Goal: Navigation & Orientation: Understand site structure

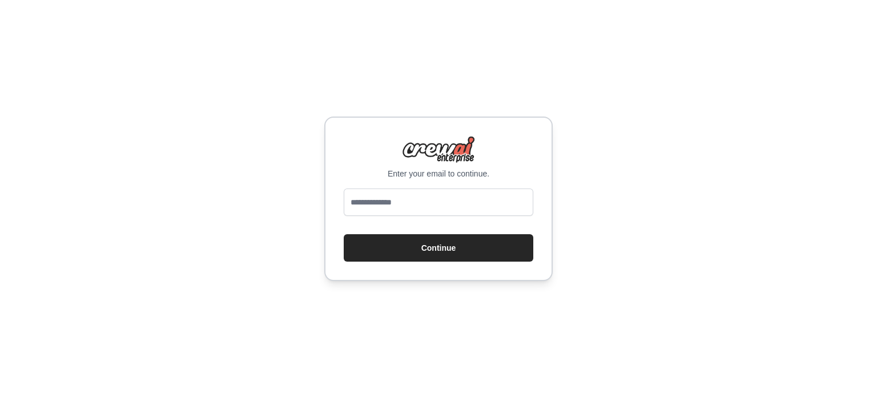
click at [447, 206] on input "email" at bounding box center [439, 201] width 190 height 27
type input "**********"
click at [403, 247] on button "Continue" at bounding box center [439, 247] width 190 height 27
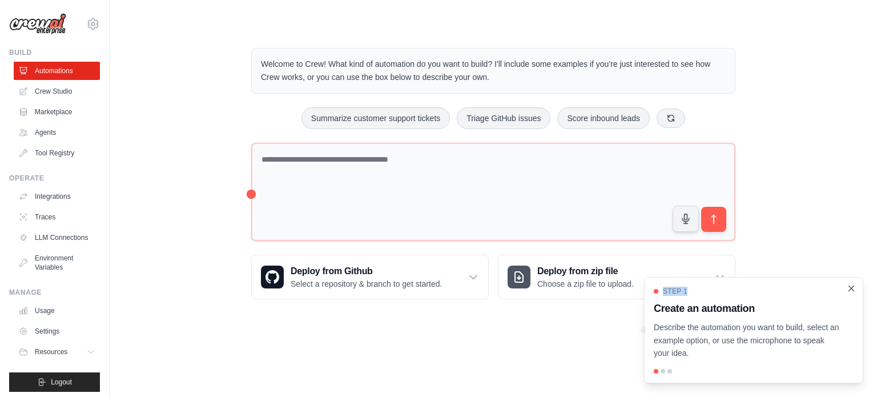
click at [850, 290] on div "Step 1 Create an automation Describe the automation you want to build, select a…" at bounding box center [753, 330] width 219 height 106
click at [850, 290] on icon "Close walkthrough" at bounding box center [851, 288] width 5 height 5
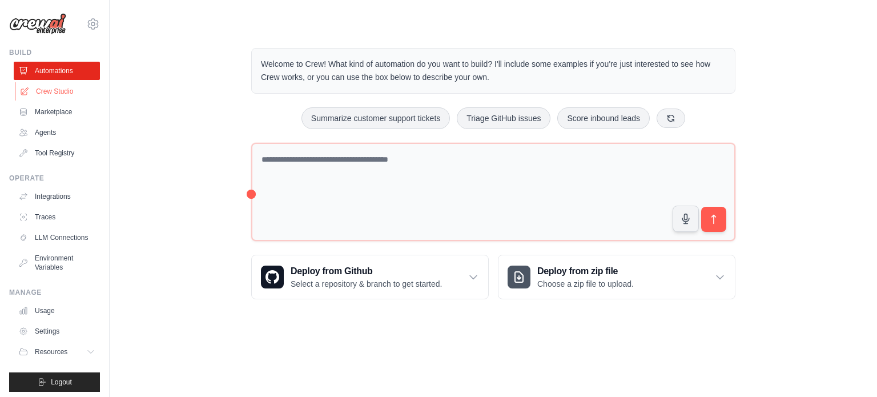
click at [59, 97] on link "Crew Studio" at bounding box center [58, 91] width 86 height 18
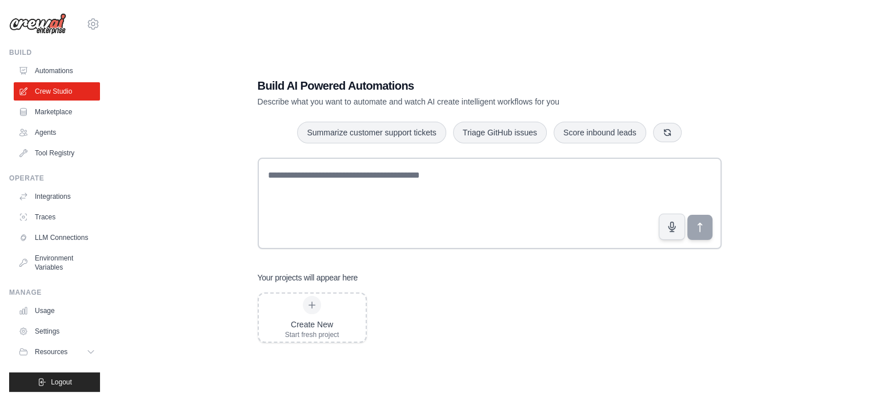
click at [58, 99] on link "Crew Studio" at bounding box center [57, 91] width 86 height 18
click at [33, 115] on link "Marketplace" at bounding box center [58, 112] width 86 height 18
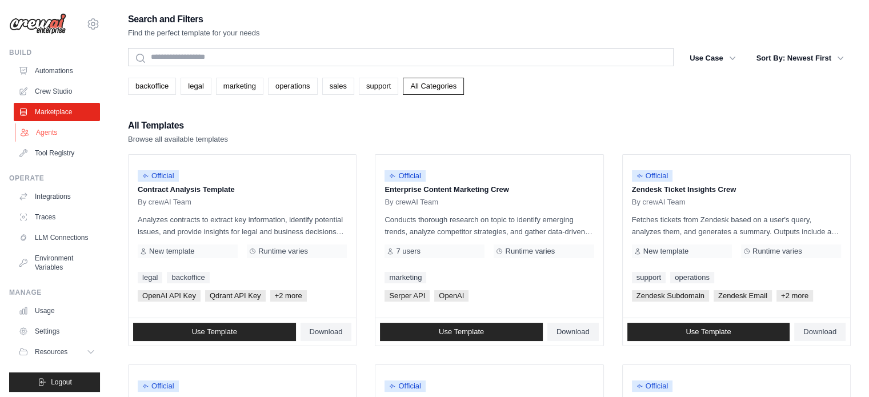
click at [46, 133] on link "Agents" at bounding box center [58, 132] width 86 height 18
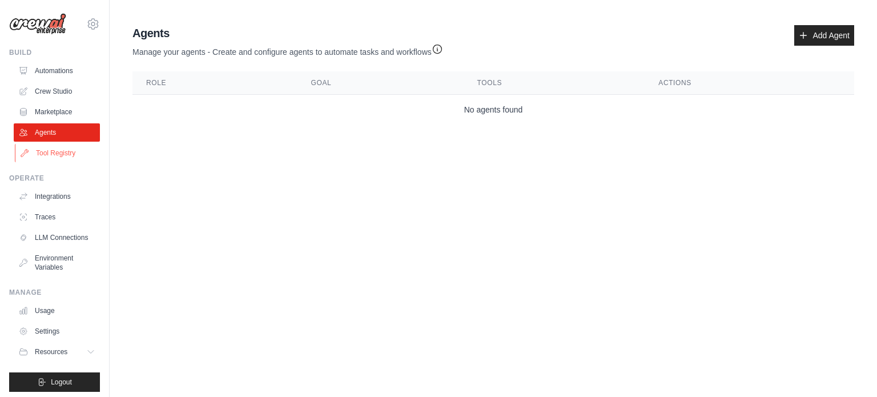
click at [42, 153] on link "Tool Registry" at bounding box center [58, 153] width 86 height 18
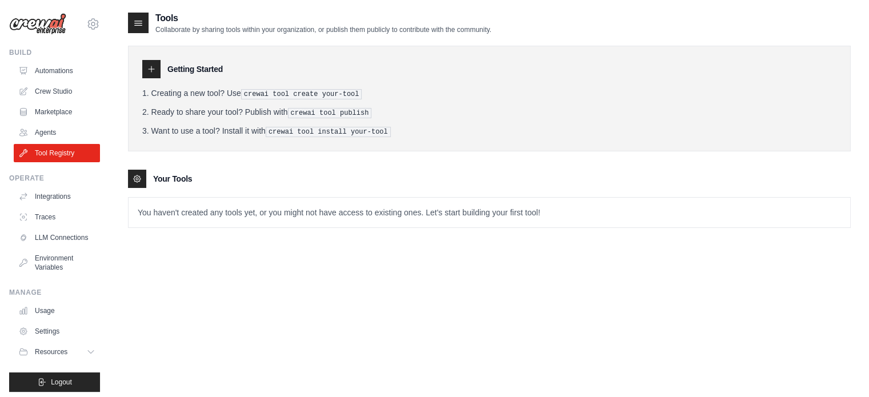
click at [295, 238] on div "Tools Collaborate by sharing tools within your organization, or publish them pu…" at bounding box center [489, 128] width 722 height 235
click at [61, 191] on link "Integrations" at bounding box center [58, 196] width 86 height 18
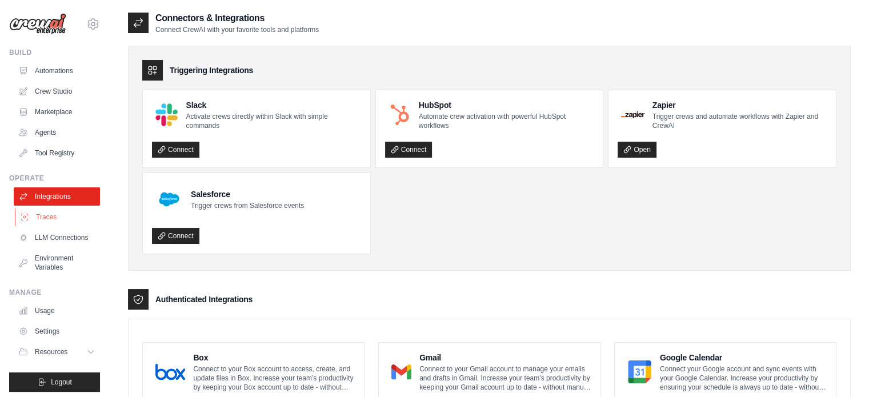
click at [39, 224] on link "Traces" at bounding box center [58, 217] width 86 height 18
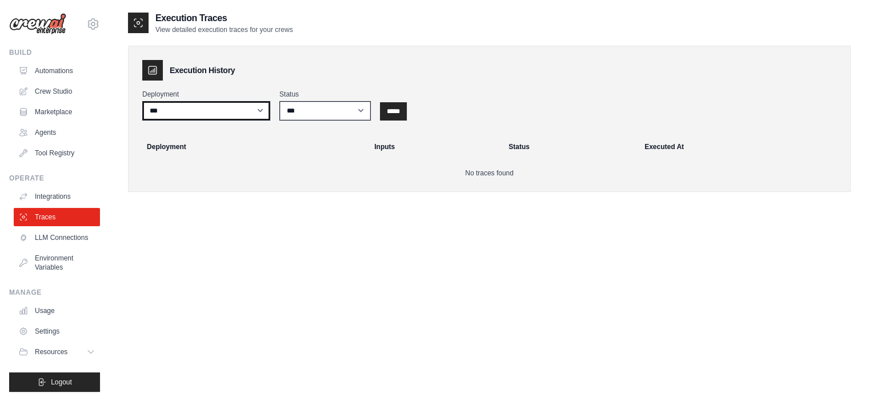
click at [179, 108] on select "***" at bounding box center [206, 110] width 128 height 19
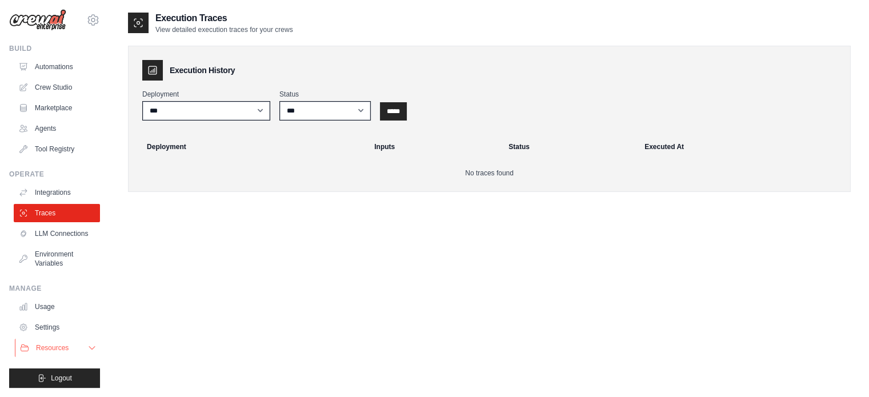
click at [87, 351] on icon at bounding box center [91, 347] width 9 height 9
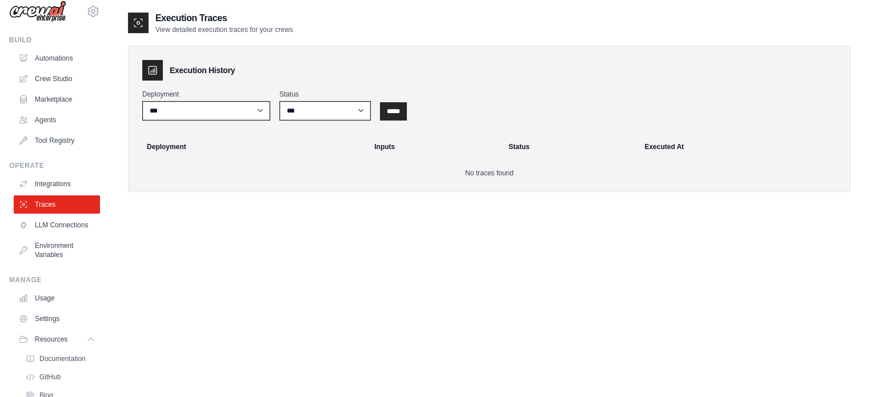
scroll to position [95, 0]
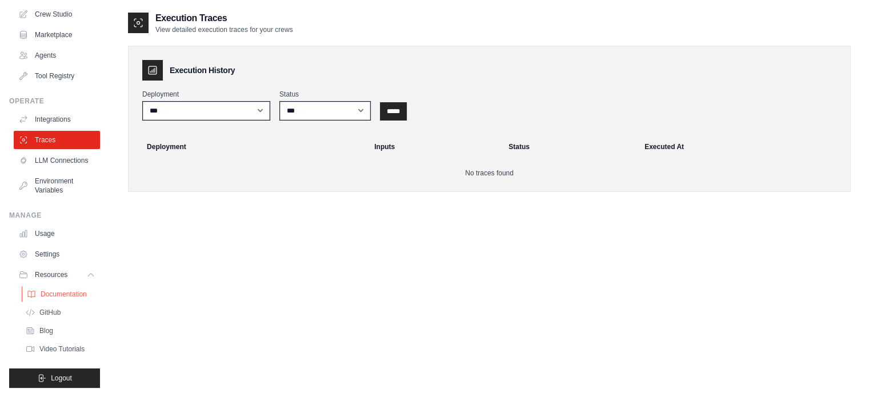
click at [70, 290] on span "Documentation" at bounding box center [64, 294] width 46 height 9
